Goal: Task Accomplishment & Management: Use online tool/utility

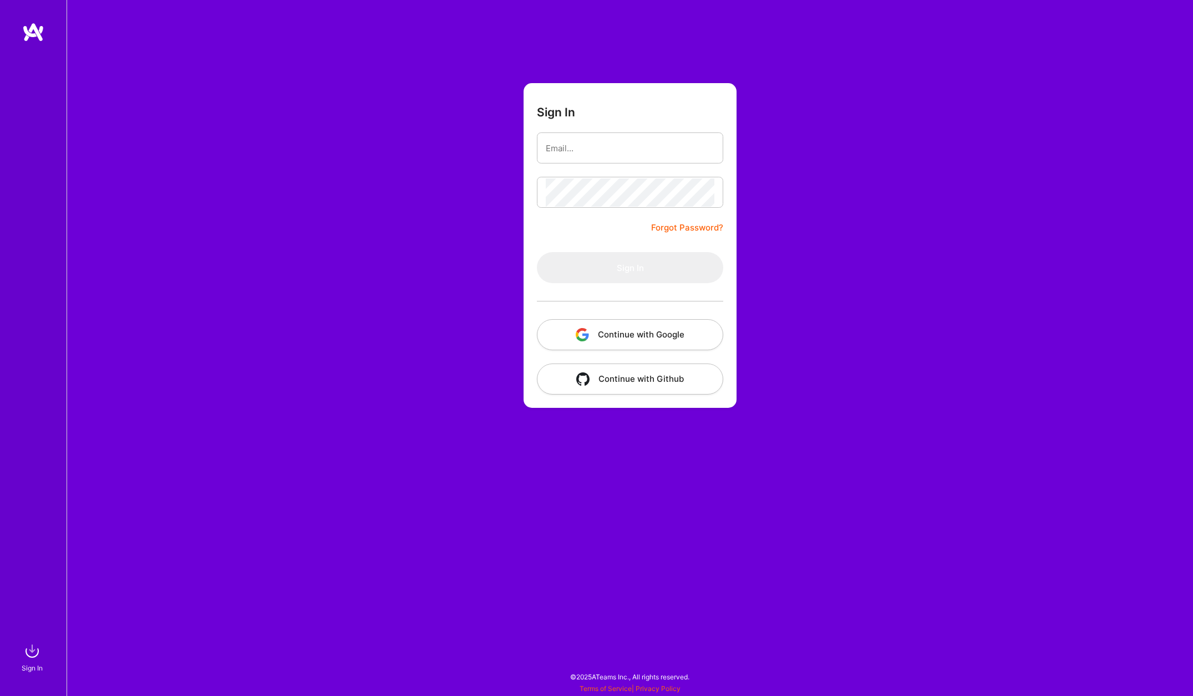
click at [701, 105] on form "Sign In Forgot Password? Sign In Continue with Google Continue with Github" at bounding box center [629, 245] width 213 height 325
click at [665, 143] on input "email" at bounding box center [630, 148] width 169 height 28
type input "[EMAIL_ADDRESS][DOMAIN_NAME]"
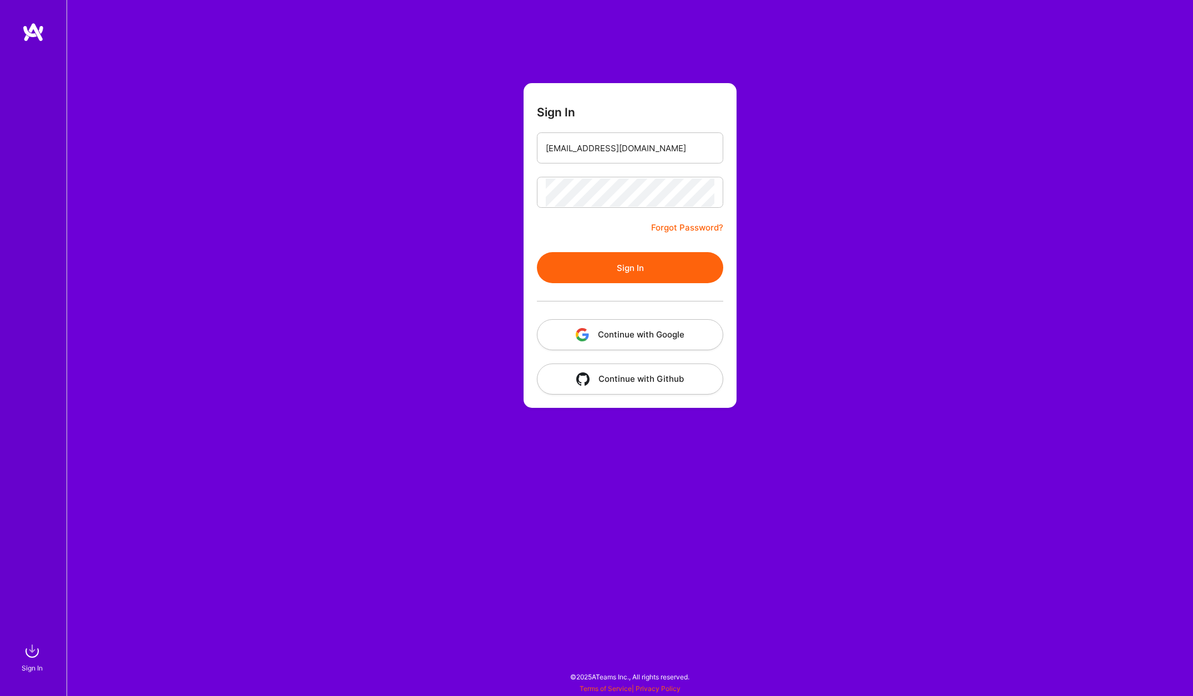
click at [640, 271] on button "Sign In" at bounding box center [630, 267] width 186 height 31
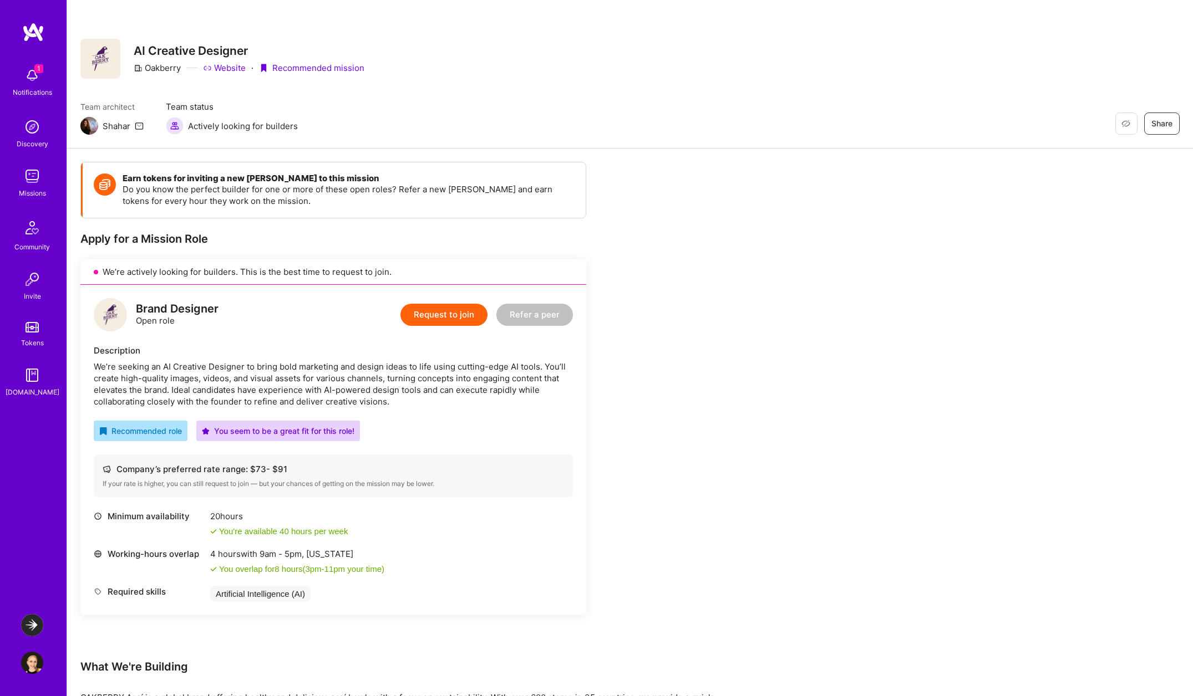
scroll to position [19, 0]
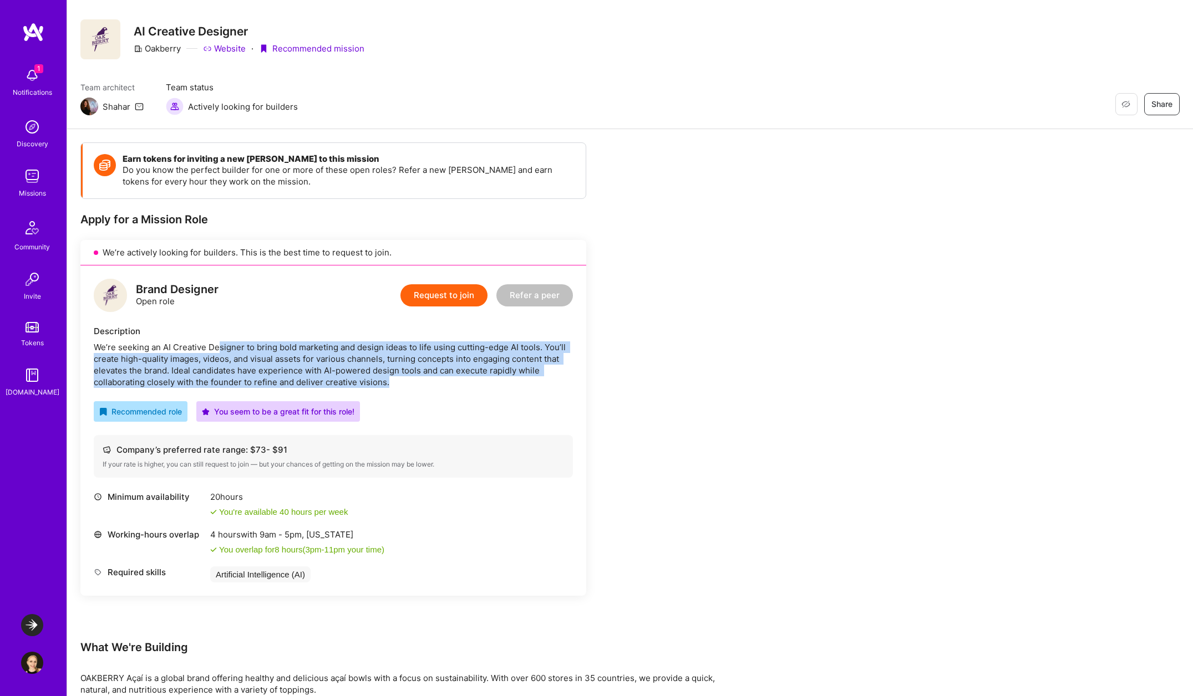
drag, startPoint x: 217, startPoint y: 351, endPoint x: 436, endPoint y: 380, distance: 220.4
click at [436, 380] on div "We’re seeking an AI Creative Designer to bring bold marketing and design ideas …" at bounding box center [333, 365] width 479 height 47
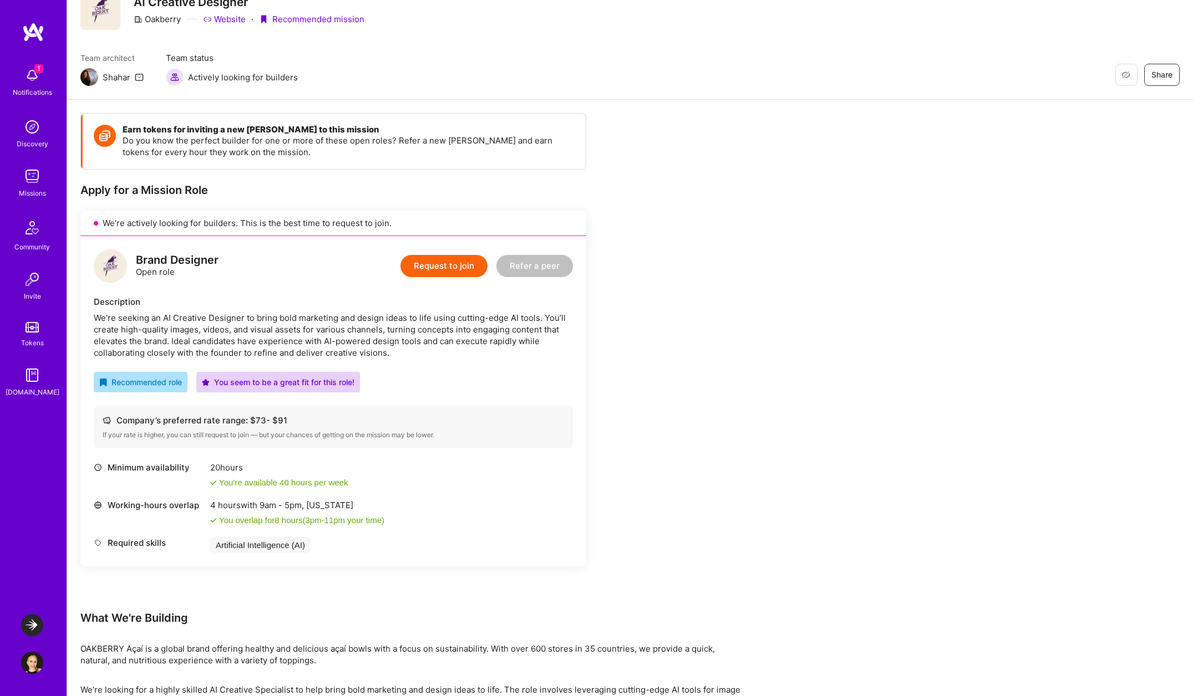
scroll to position [48, 0]
click at [32, 102] on div "1 Notifications Discovery Missions Community Invite Tokens [DOMAIN_NAME]" at bounding box center [33, 230] width 67 height 336
click at [32, 623] on img at bounding box center [32, 625] width 22 height 22
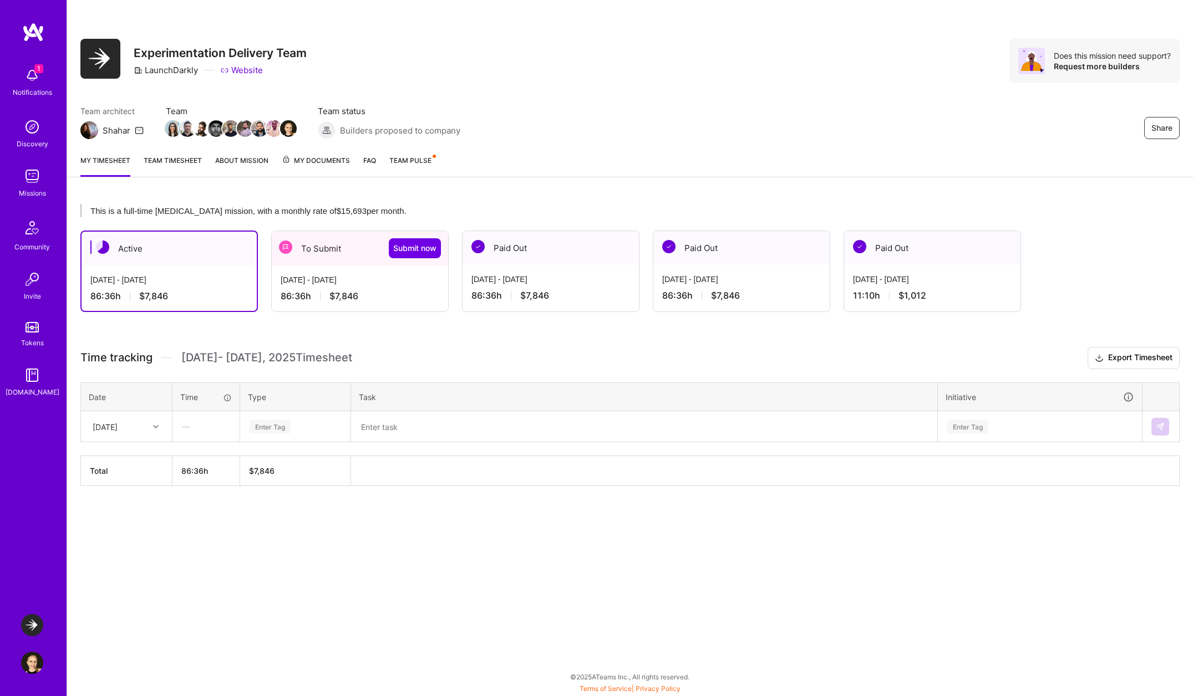
click at [369, 291] on div "86:36 h $7,846" at bounding box center [360, 297] width 159 height 12
